Goal: Task Accomplishment & Management: Manage account settings

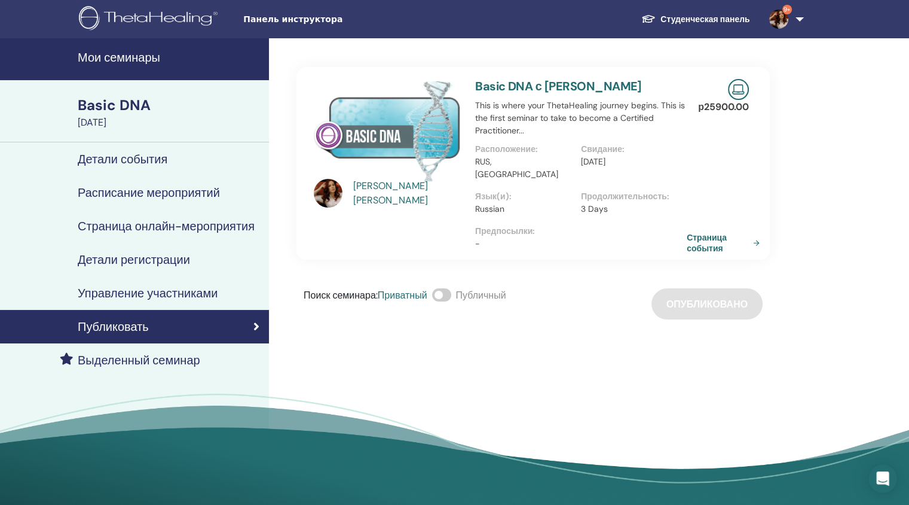
click at [139, 48] on link "Мои семинары" at bounding box center [134, 59] width 269 height 42
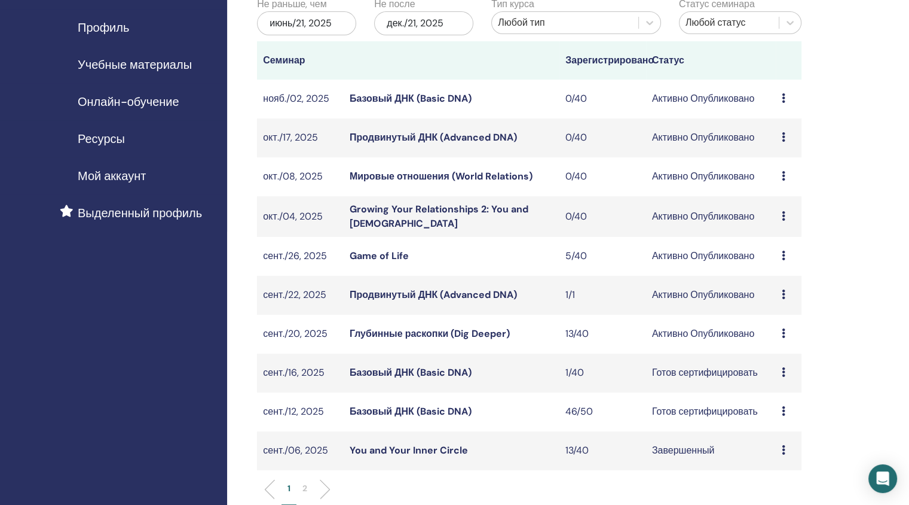
scroll to position [141, 0]
click at [395, 335] on link "Глубинные раскопки (Dig Deeper)" at bounding box center [430, 332] width 160 height 13
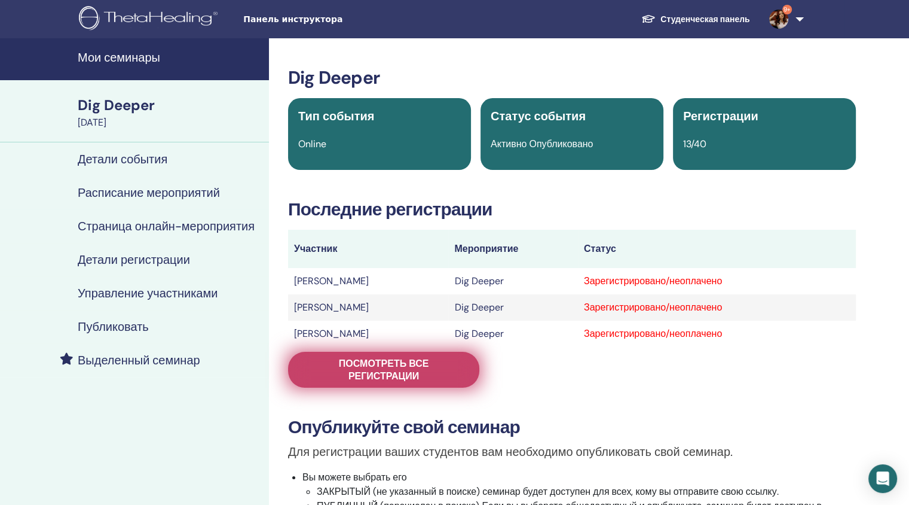
click at [399, 371] on span "Посмотреть все регистрации" at bounding box center [383, 369] width 161 height 25
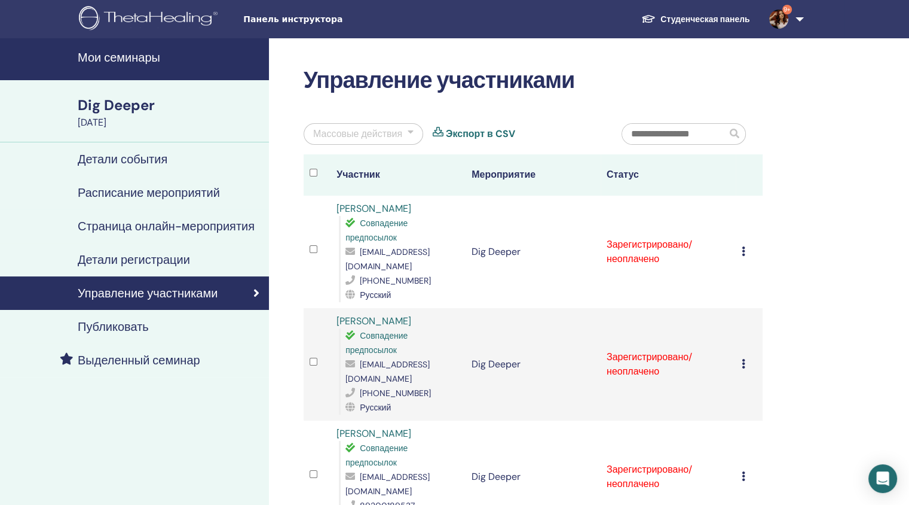
click at [408, 133] on div at bounding box center [411, 134] width 6 height 14
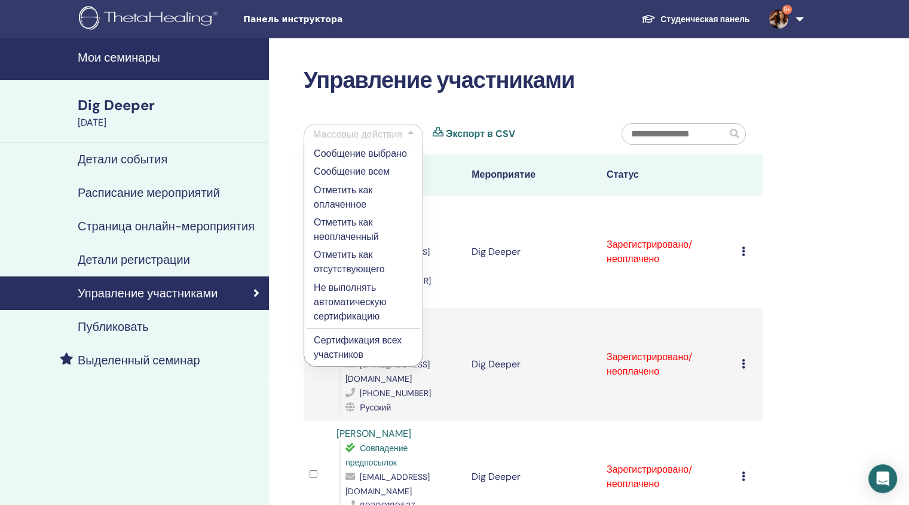
click at [341, 335] on p "Сертификация всех участников" at bounding box center [363, 347] width 99 height 29
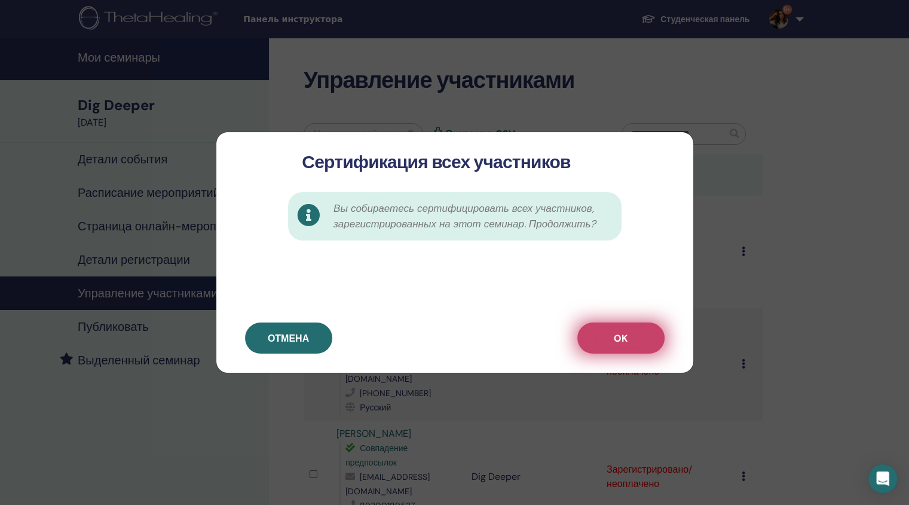
click at [635, 332] on button "OK" at bounding box center [620, 337] width 87 height 31
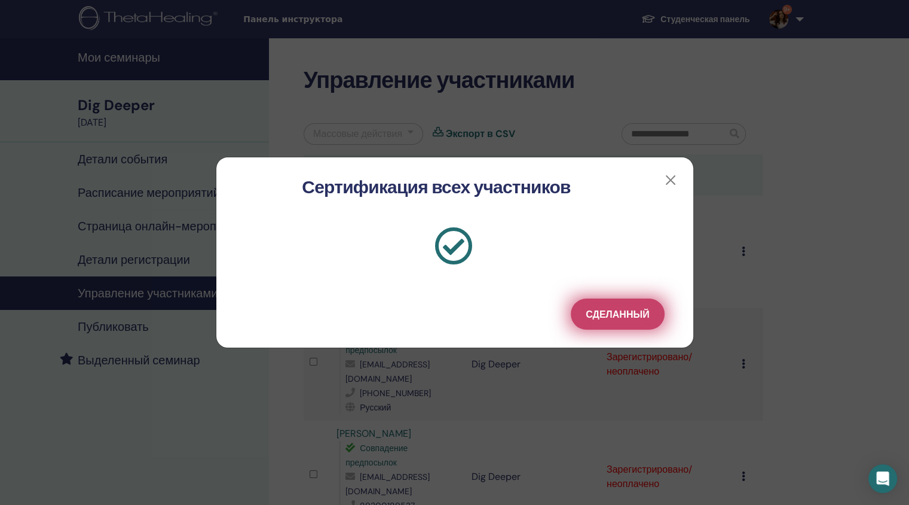
click at [605, 313] on span "Сделанный" at bounding box center [617, 314] width 63 height 13
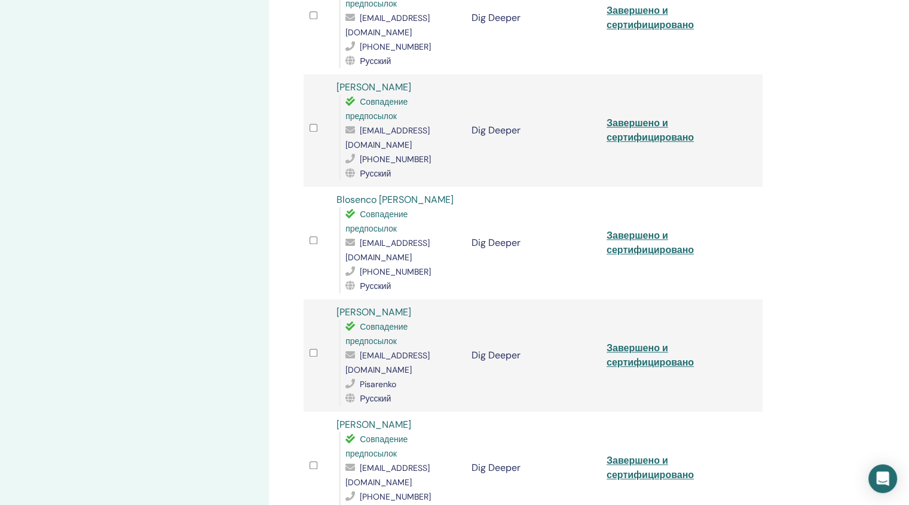
scroll to position [1513, 0]
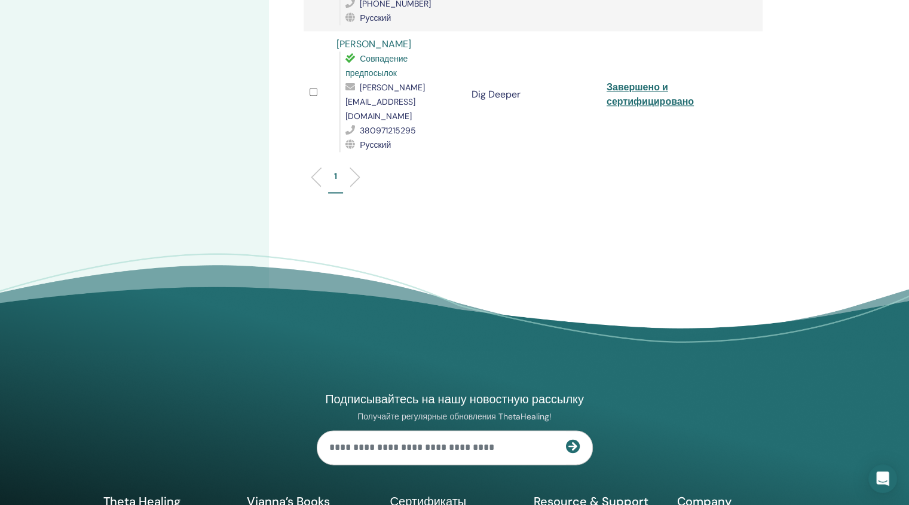
drag, startPoint x: 913, startPoint y: 93, endPoint x: 866, endPoint y: 525, distance: 434.2
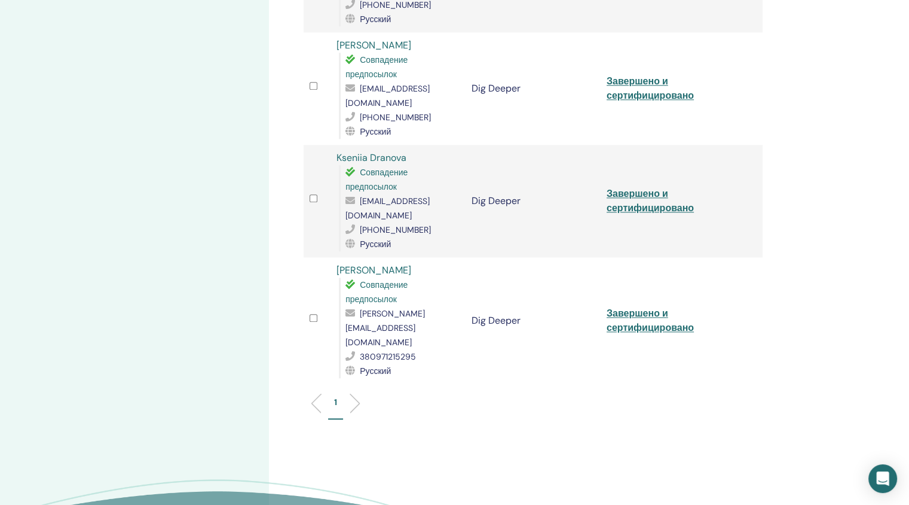
scroll to position [1169, 0]
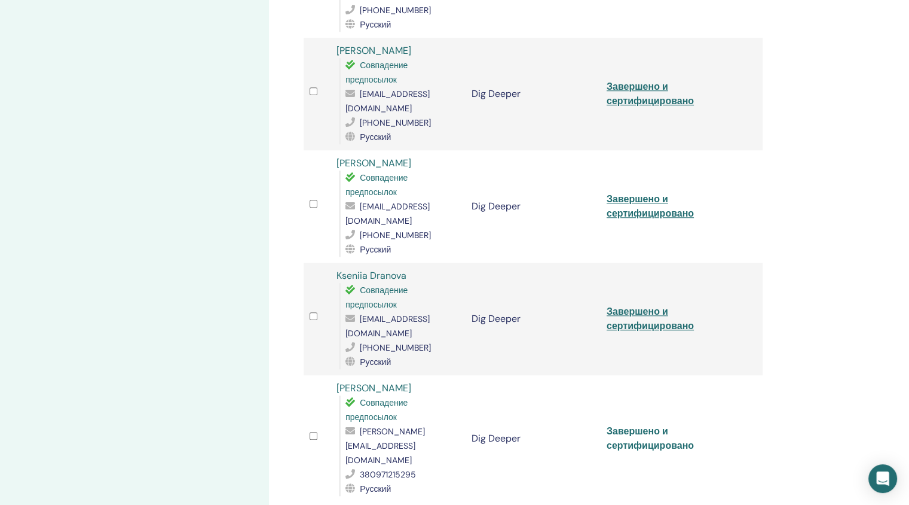
click at [641, 424] on link "Завершено и сертифицировано" at bounding box center [650, 437] width 87 height 27
drag, startPoint x: 417, startPoint y: 274, endPoint x: 337, endPoint y: 275, distance: 80.1
click at [337, 381] on div "Svitlana Havryliuk Совпадение предпосылок susanna_t@ukr.net 380971215295 Русский" at bounding box center [398, 438] width 123 height 115
copy link "[PERSON_NAME]"
click at [619, 305] on link "Завершено и сертифицировано" at bounding box center [650, 318] width 87 height 27
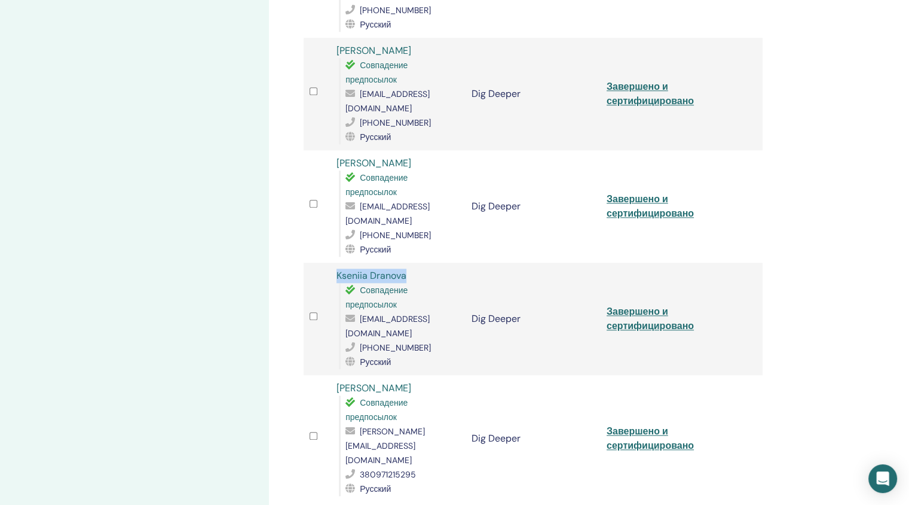
drag, startPoint x: 412, startPoint y: 176, endPoint x: 337, endPoint y: 176, distance: 74.7
click at [337, 268] on div "Kseniia Dranova Совпадение предпосылок jozefina_96@mail.ru +79022550495 Русский" at bounding box center [398, 318] width 123 height 100
copy link "Kseniia Dranova"
click at [646, 192] on link "Завершено и сертифицировано" at bounding box center [650, 205] width 87 height 27
drag, startPoint x: 412, startPoint y: 74, endPoint x: 338, endPoint y: 73, distance: 73.5
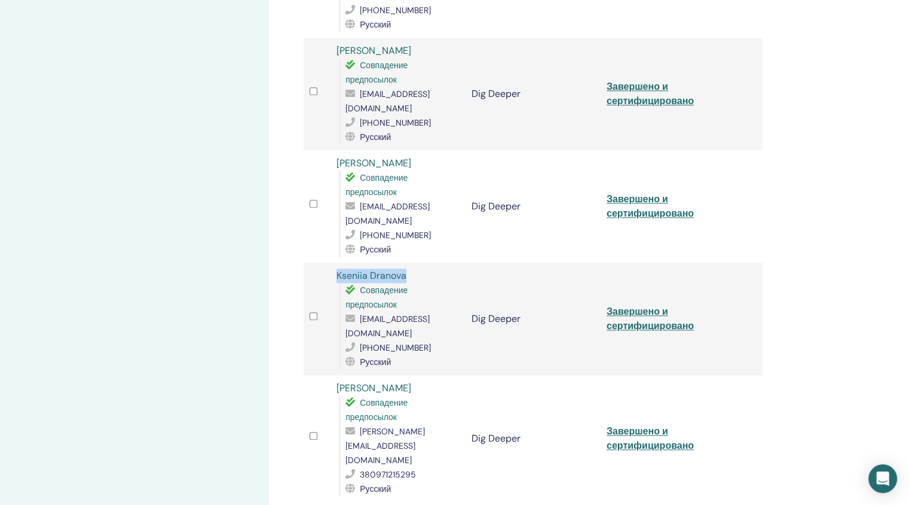
click at [338, 156] on div "Евгений Козлов Совпадение предпосылок dyxoboi@yandex.ru +79787970609 Русский" at bounding box center [398, 206] width 123 height 100
copy link "[PERSON_NAME]"
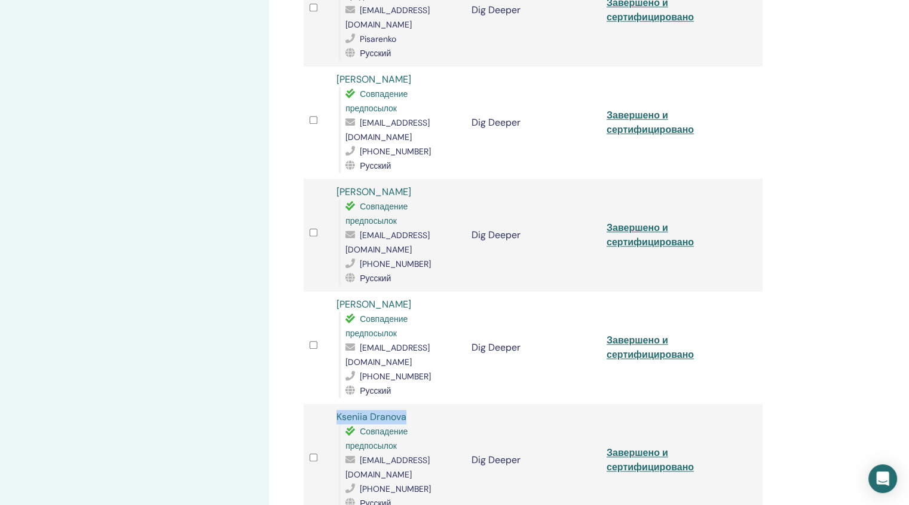
scroll to position [1027, 0]
click at [663, 222] on link "Завершено и сертифицировано" at bounding box center [650, 235] width 87 height 27
drag, startPoint x: 409, startPoint y: 123, endPoint x: 339, endPoint y: 122, distance: 70.5
click at [339, 186] on div "Айнур Каниева Совпадение предпосылок kanieva_ainur@mail.ru +77055685584 Русский" at bounding box center [398, 236] width 123 height 100
copy link "[PERSON_NAME]"
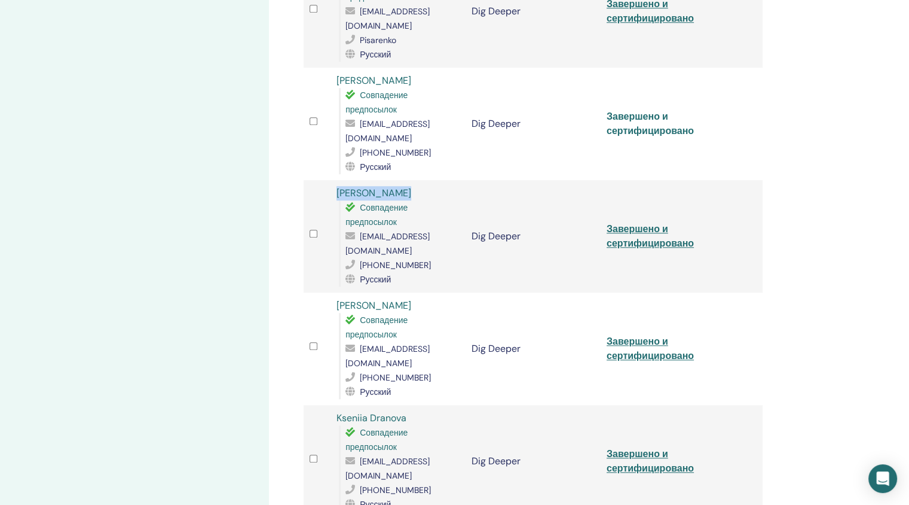
click at [629, 110] on link "Завершено и сертифицировано" at bounding box center [650, 123] width 87 height 27
drag, startPoint x: 409, startPoint y: 23, endPoint x: 339, endPoint y: 26, distance: 70.0
click at [339, 74] on div "Юлия Шубина Совпадение предпосылок shubina.yuliya28@mail.ru +79644088011 Русский" at bounding box center [398, 124] width 123 height 100
copy link "[PERSON_NAME]"
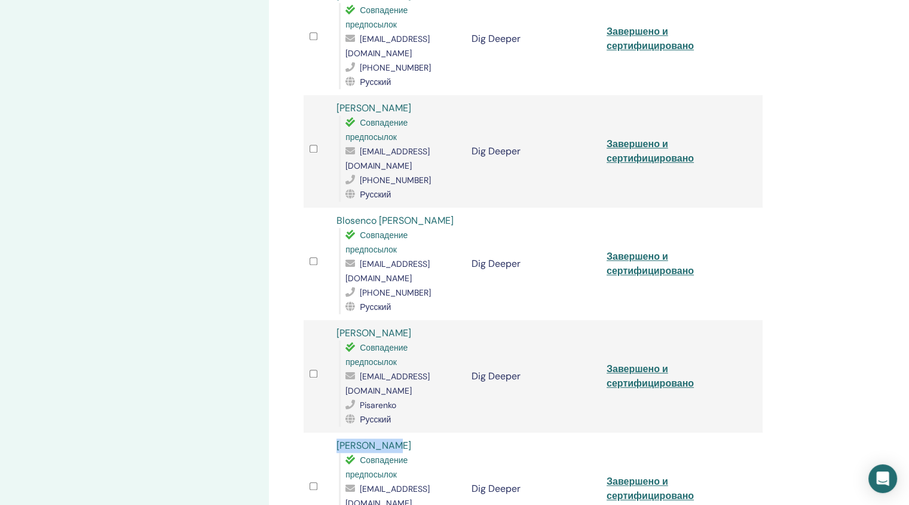
scroll to position [659, 0]
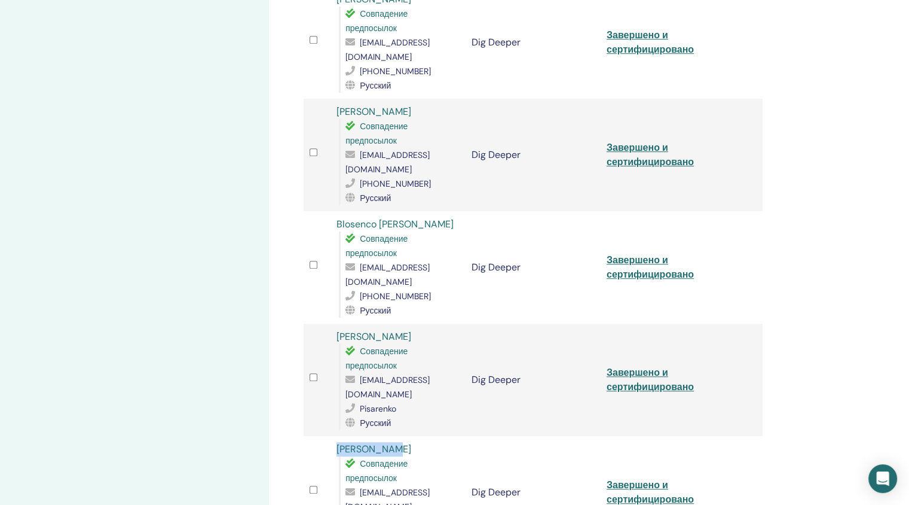
drag, startPoint x: 406, startPoint y: 281, endPoint x: 338, endPoint y: 282, distance: 68.7
click at [338, 329] on div "Yulia Pisarenko Совпадение предпосылок yulya.pisarenko.83@mail.ru Pisarenko Рус…" at bounding box center [398, 379] width 123 height 100
copy link "[PERSON_NAME]"
click at [628, 366] on link "Завершено и сертифицировано" at bounding box center [650, 379] width 87 height 27
click at [620, 253] on link "Завершено и сертифицировано" at bounding box center [650, 266] width 87 height 27
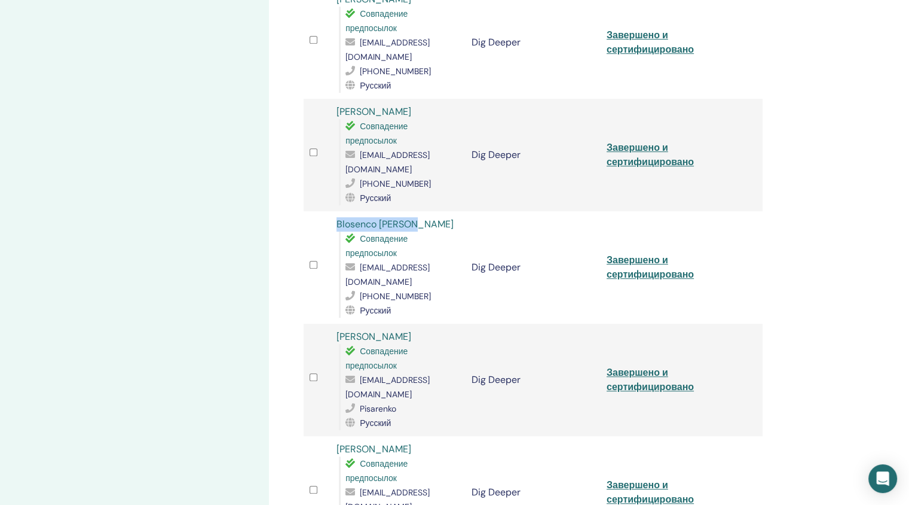
drag, startPoint x: 424, startPoint y: 182, endPoint x: 338, endPoint y: 179, distance: 86.7
click at [338, 217] on div "Blosenco Nadejda Совпадение предпосылок nadiablosenco@mail.ru +33659509758 Русс…" at bounding box center [398, 267] width 123 height 100
copy link "Blosenco [PERSON_NAME]"
click at [629, 141] on link "Завершено и сертифицировано" at bounding box center [650, 154] width 87 height 27
drag, startPoint x: 417, startPoint y: 71, endPoint x: 338, endPoint y: 65, distance: 78.5
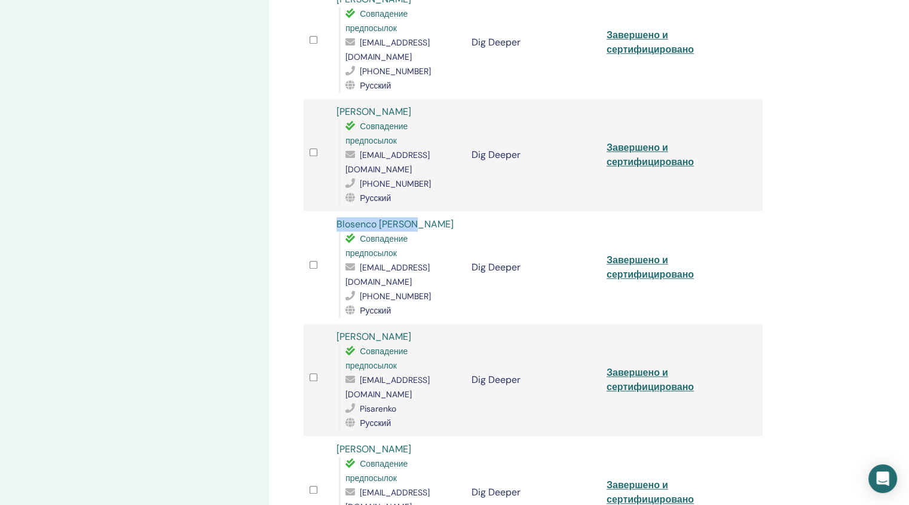
click at [338, 105] on div "Natalya Erofeeva Совпадение предпосылок nata.erofeeva2013@yandex.ru +7901514822…" at bounding box center [398, 155] width 123 height 100
copy link "[PERSON_NAME]"
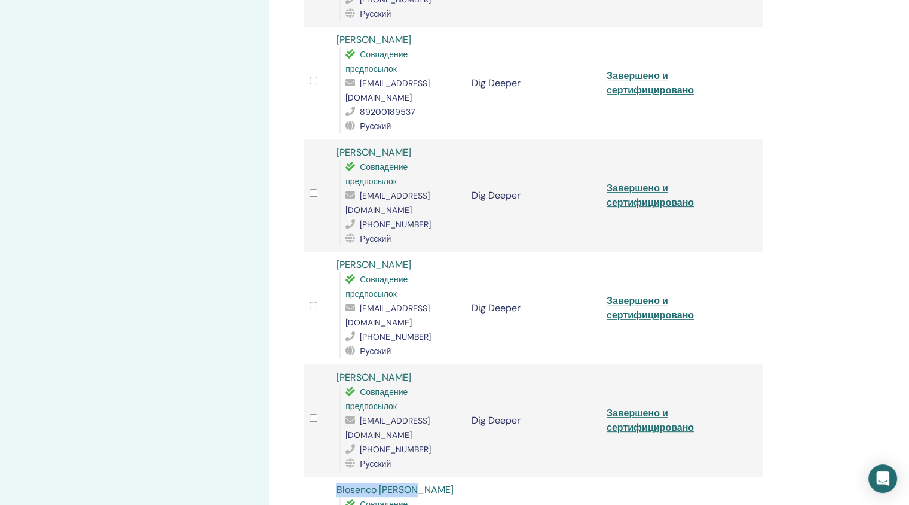
scroll to position [391, 0]
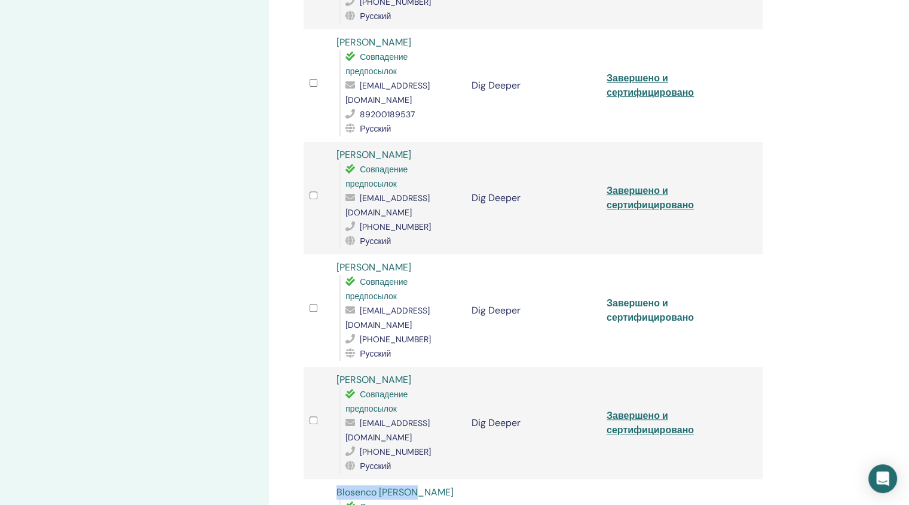
click at [629, 297] on link "Завершено и сертифицировано" at bounding box center [650, 310] width 87 height 27
drag, startPoint x: 414, startPoint y: 237, endPoint x: 337, endPoint y: 237, distance: 77.1
click at [337, 260] on div "Marina Milokhina Совпадение предпосылок mmilohina@yandex.ru +79269063039 Русский" at bounding box center [398, 310] width 123 height 100
copy link "[PERSON_NAME]"
click at [628, 184] on link "Завершено и сертифицировано" at bounding box center [650, 197] width 87 height 27
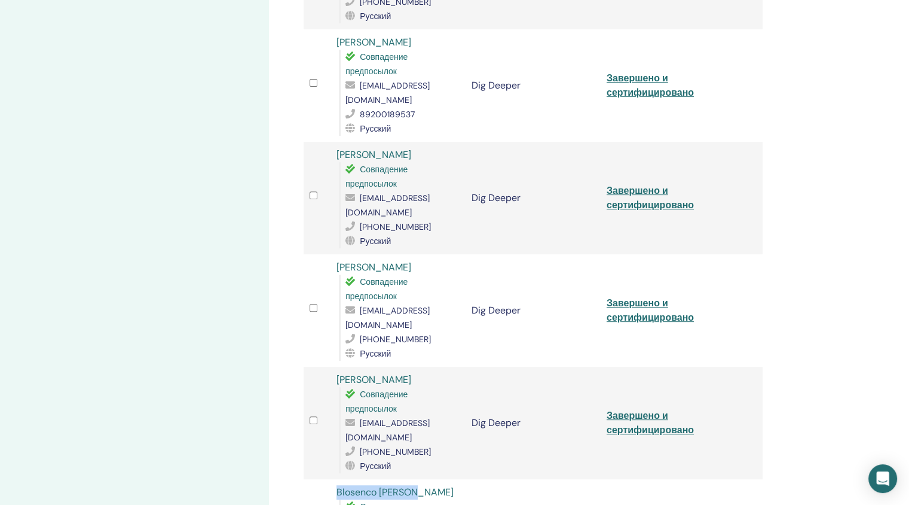
drag, startPoint x: 438, startPoint y: 134, endPoint x: 337, endPoint y: 136, distance: 100.5
click at [337, 148] on div "Svetlana Vanyushina Совпадение предпосылок svanyushina@gmail.com +14073259645 Р…" at bounding box center [398, 198] width 123 height 100
copy link "[PERSON_NAME]"
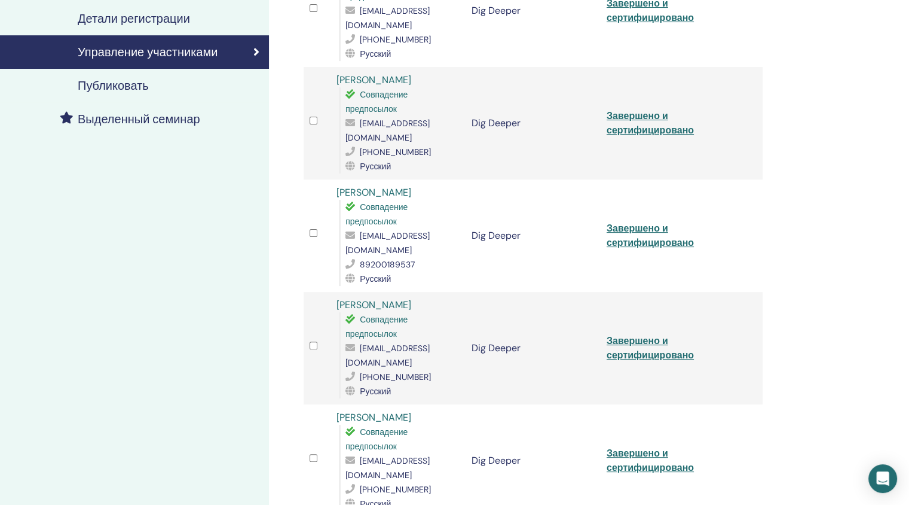
scroll to position [240, 0]
click at [620, 222] on link "Завершено и сертифицировано" at bounding box center [650, 235] width 87 height 27
drag, startPoint x: 420, startPoint y: 177, endPoint x: 337, endPoint y: 177, distance: 83.7
click at [337, 186] on div "Татьяна Сутормина Совпадение предпосылок razoomoffskyatiana@mail.ru 89200189537…" at bounding box center [398, 236] width 123 height 100
click at [626, 110] on link "Завершено и сертифицировано" at bounding box center [650, 123] width 87 height 27
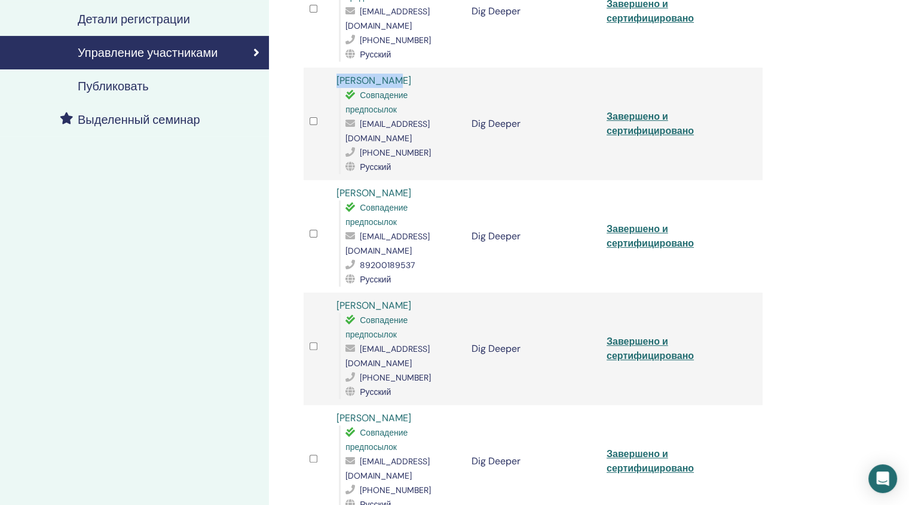
drag, startPoint x: 395, startPoint y: 82, endPoint x: 337, endPoint y: 82, distance: 58.0
click at [337, 82] on div "Olga Prutik Совпадение предпосылок prutikom@mail.ru +79501420475 Русский" at bounding box center [398, 124] width 123 height 100
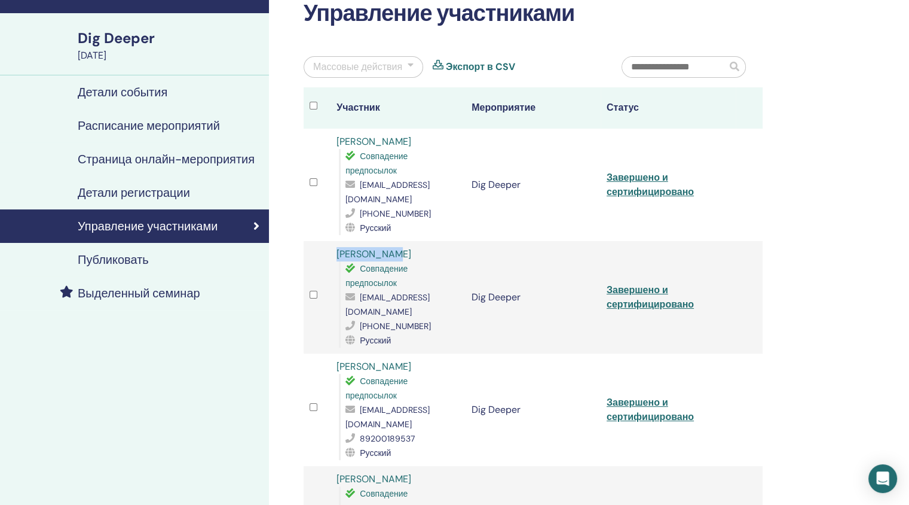
scroll to position [47, 0]
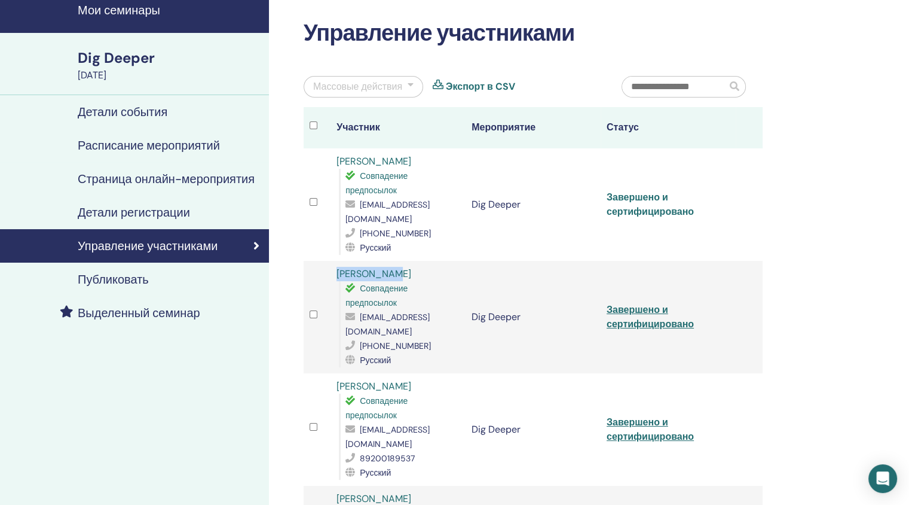
click at [631, 197] on link "Завершено и сертифицировано" at bounding box center [650, 204] width 87 height 27
drag, startPoint x: 420, startPoint y: 158, endPoint x: 337, endPoint y: 160, distance: 83.1
click at [337, 160] on div "Pavlo Vasylkevych Совпадение предпосылок pasha.vasylkevych@gmail.com +380938199…" at bounding box center [398, 204] width 123 height 100
